Goal: Information Seeking & Learning: Learn about a topic

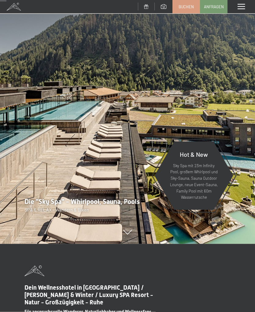
click at [240, 2] on div "Menü" at bounding box center [242, 6] width 28 height 13
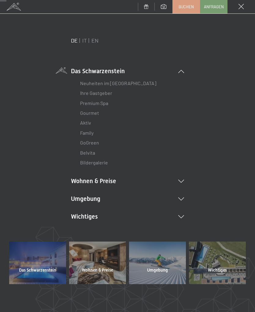
click at [83, 43] on link "IT" at bounding box center [84, 40] width 5 height 7
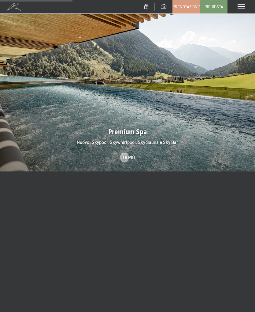
scroll to position [769, 0]
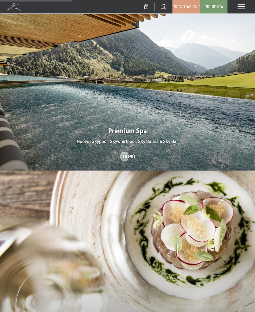
click at [129, 153] on span "Di più" at bounding box center [129, 156] width 12 height 7
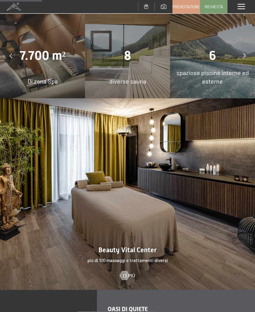
scroll to position [472, 0]
click at [127, 271] on div at bounding box center [124, 275] width 5 height 9
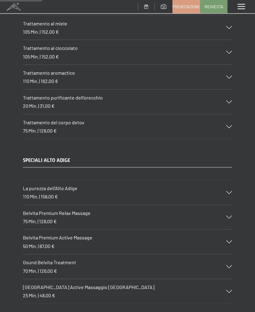
scroll to position [799, 0]
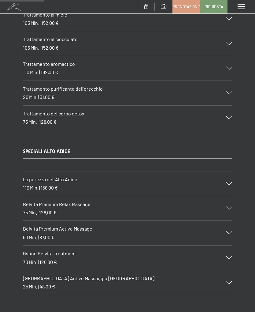
click at [227, 182] on icon at bounding box center [229, 183] width 6 height 3
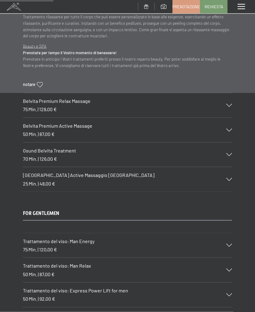
scroll to position [977, 0]
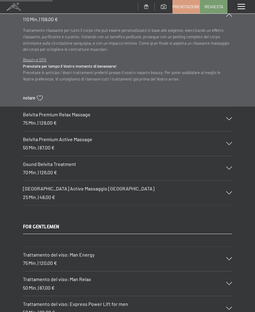
click at [228, 142] on icon at bounding box center [229, 143] width 6 height 3
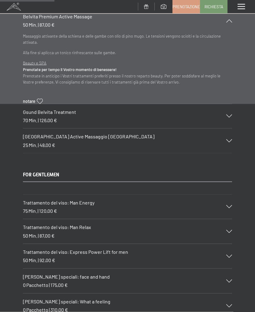
scroll to position [1023, 0]
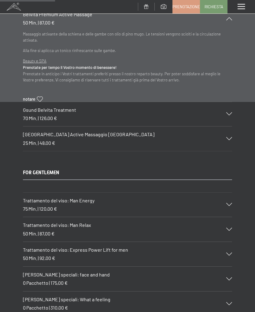
click at [224, 112] on div at bounding box center [225, 113] width 13 height 3
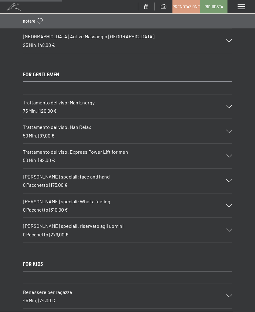
scroll to position [1165, 0]
click at [224, 121] on div "Trattamento del viso: Man Relax 50 Min. | 87,00 €" at bounding box center [127, 131] width 209 height 24
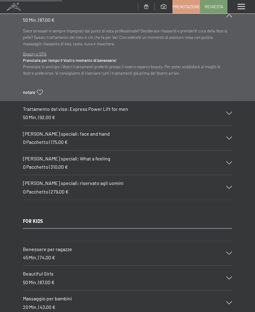
click at [225, 136] on div at bounding box center [225, 137] width 13 height 3
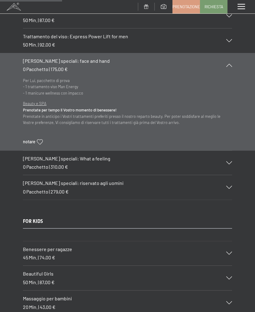
click at [226, 161] on div at bounding box center [225, 162] width 13 height 3
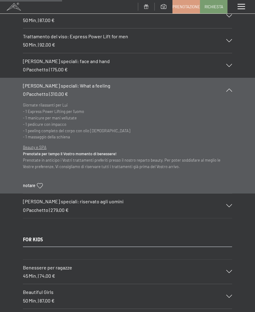
click at [226, 200] on div "Pacchetti speciali: riservato agli uomini 0 Pacchetto | 279,00 €" at bounding box center [127, 205] width 209 height 24
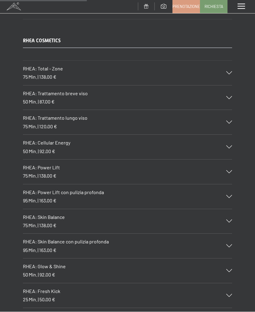
scroll to position [1629, 0]
click at [225, 96] on div at bounding box center [225, 97] width 13 height 3
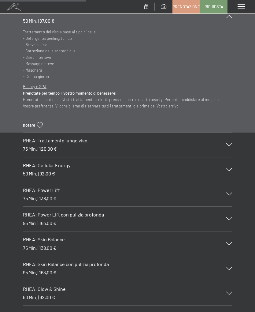
scroll to position [1600, 0]
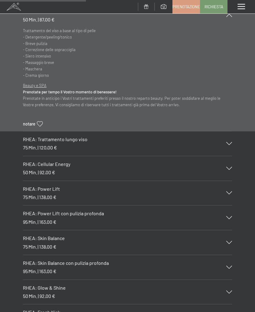
click at [227, 142] on icon at bounding box center [229, 143] width 6 height 3
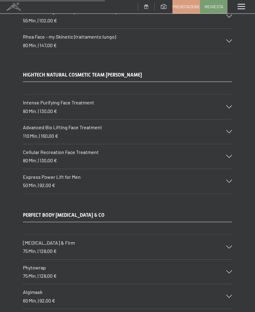
scroll to position [1960, 0]
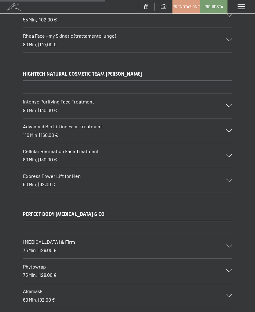
click at [228, 94] on div "Intense Purifying Face Treatment 80 Min. | 130,00 €" at bounding box center [127, 106] width 209 height 24
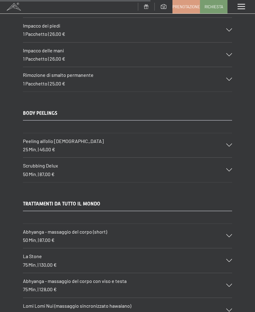
scroll to position [2813, 0]
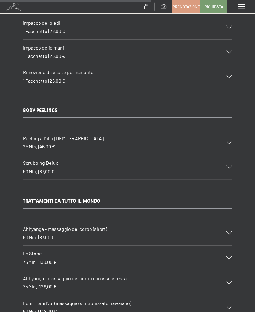
click at [225, 165] on div at bounding box center [225, 166] width 13 height 3
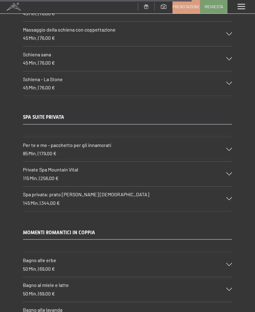
scroll to position [3587, 0]
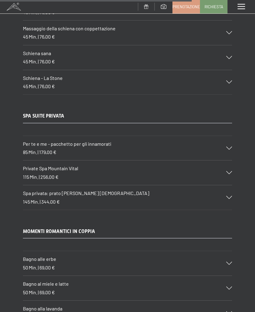
click at [227, 136] on div "Per te e me - pacchetto per gli innamorati 85 Min. | 179,00 €" at bounding box center [127, 148] width 209 height 24
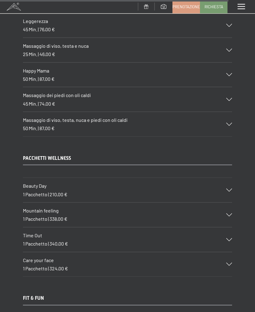
scroll to position [4258, 0]
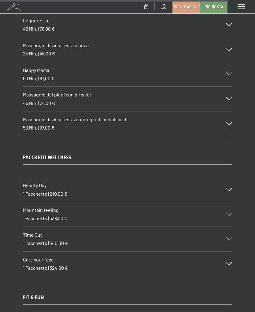
click at [226, 177] on div "Beauty Day 1 Pacchetto | 210,00 €" at bounding box center [127, 189] width 209 height 24
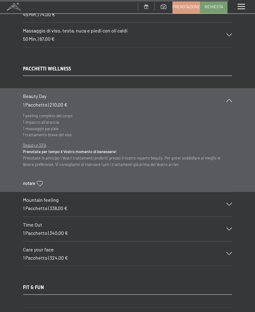
click at [225, 202] on div at bounding box center [225, 203] width 13 height 3
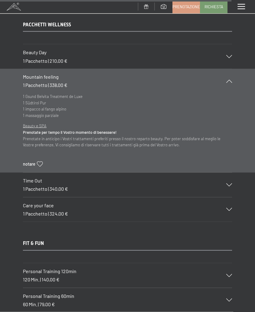
scroll to position [4302, 0]
click at [225, 183] on div at bounding box center [225, 184] width 13 height 3
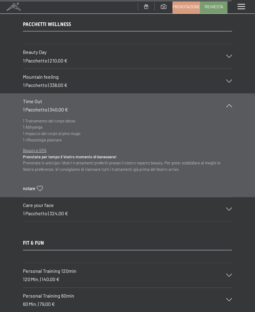
click at [226, 207] on div at bounding box center [225, 208] width 13 height 3
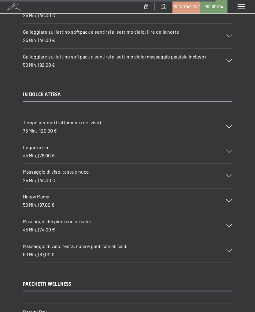
scroll to position [4033, 0]
click at [226, 248] on div at bounding box center [225, 249] width 13 height 3
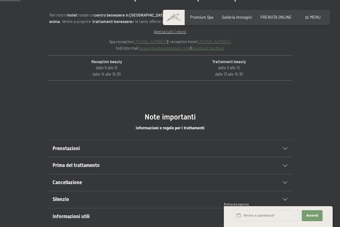
scroll to position [0, 0]
